Goal: Task Accomplishment & Management: Manage account settings

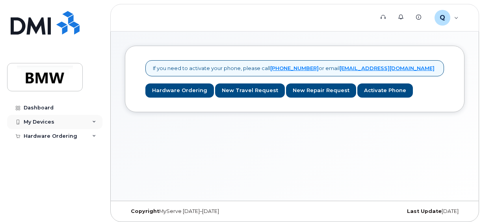
click at [64, 120] on div "My Devices" at bounding box center [54, 122] width 95 height 14
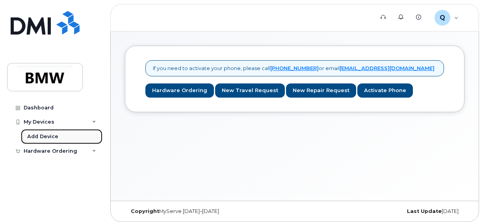
click at [29, 136] on div "Add Device" at bounding box center [42, 136] width 31 height 7
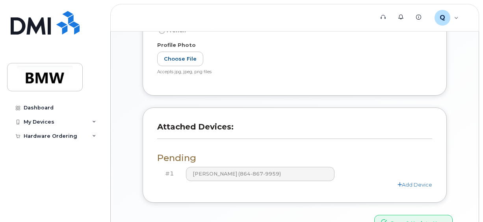
scroll to position [246, 0]
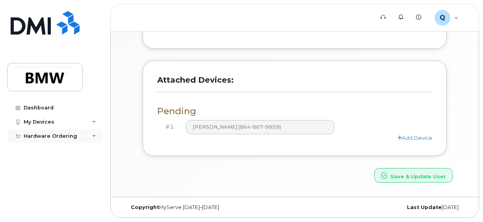
click at [50, 137] on div "Hardware Ordering" at bounding box center [51, 136] width 54 height 6
click at [53, 106] on link "Dashboard" at bounding box center [54, 108] width 95 height 14
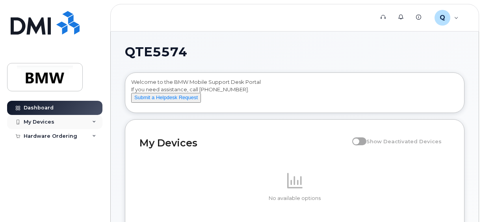
click at [84, 124] on div "My Devices" at bounding box center [54, 122] width 95 height 14
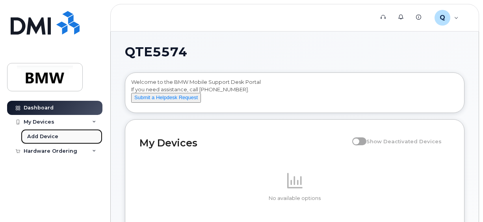
click at [75, 134] on link "Add Device" at bounding box center [62, 136] width 82 height 15
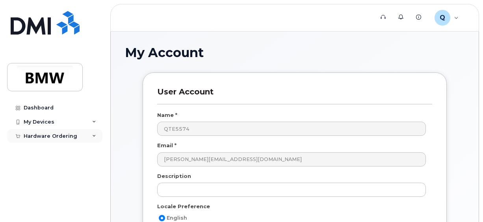
click at [93, 135] on icon at bounding box center [94, 136] width 4 height 4
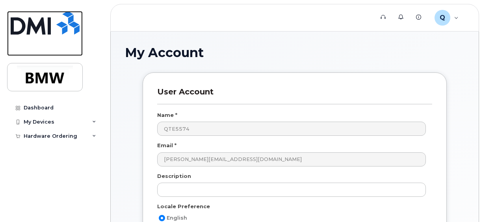
click at [46, 23] on img at bounding box center [45, 23] width 69 height 24
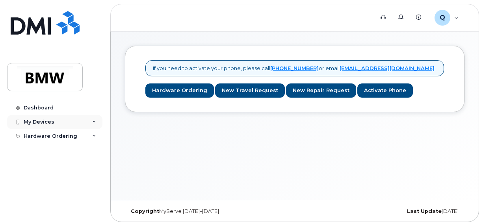
click at [76, 121] on div "My Devices" at bounding box center [54, 122] width 95 height 14
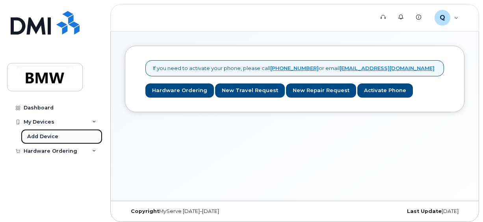
click at [67, 134] on link "Add Device" at bounding box center [62, 136] width 82 height 15
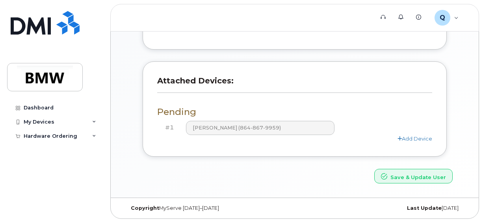
scroll to position [246, 0]
click at [409, 138] on link "Add Device" at bounding box center [414, 138] width 35 height 6
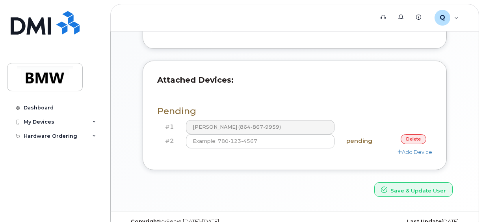
click at [410, 140] on link "delete" at bounding box center [414, 139] width 26 height 10
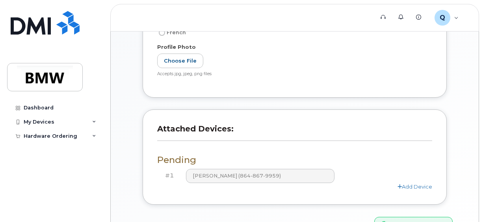
scroll to position [236, 0]
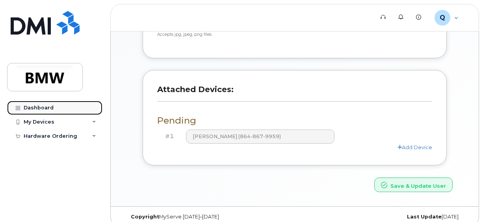
click at [61, 110] on link "Dashboard" at bounding box center [54, 108] width 95 height 14
